Goal: Obtain resource: Download file/media

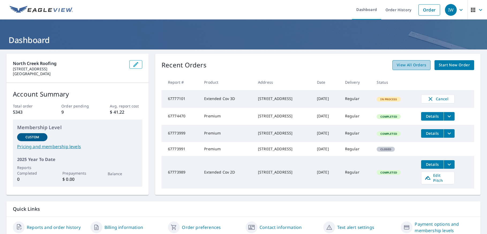
click at [410, 65] on span "View All Orders" at bounding box center [410, 65] width 29 height 7
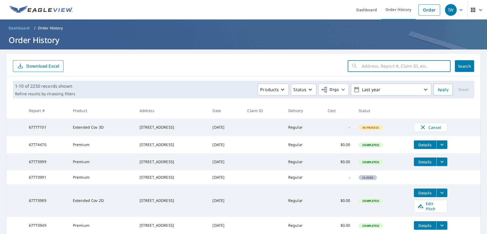
click at [373, 65] on input "text" at bounding box center [405, 66] width 89 height 15
paste input "19027"
type input "19027"
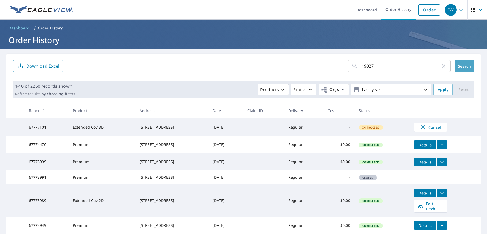
click at [459, 64] on span "Search" at bounding box center [464, 66] width 11 height 5
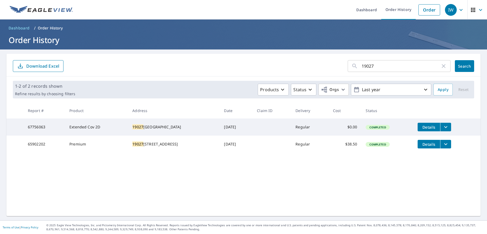
click at [445, 127] on icon "filesDropdownBtn-67756063" at bounding box center [445, 127] width 6 height 6
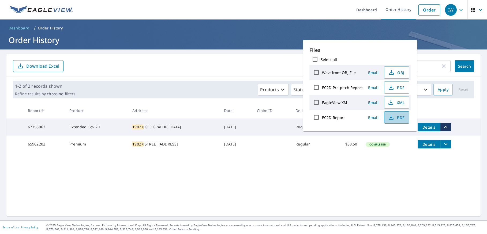
click at [399, 117] on span "PDF" at bounding box center [395, 117] width 17 height 6
click at [242, 54] on div "19027 ​ Search Download Excel" at bounding box center [243, 65] width 474 height 23
